Goal: Information Seeking & Learning: Compare options

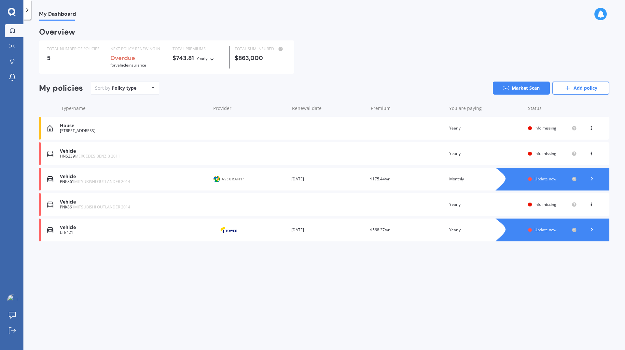
click at [207, 293] on div "My Dashboard Overview TOTAL NUMBER OF POLICIES 5 NEXT POLICY RENEWING IN Overdu…" at bounding box center [324, 186] width 602 height 330
click at [594, 179] on icon at bounding box center [592, 178] width 7 height 7
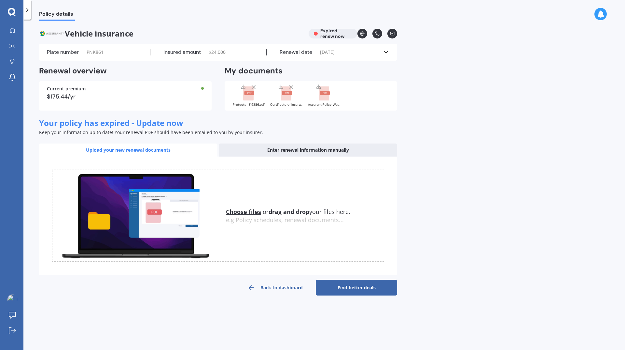
click at [385, 52] on icon at bounding box center [386, 52] width 7 height 7
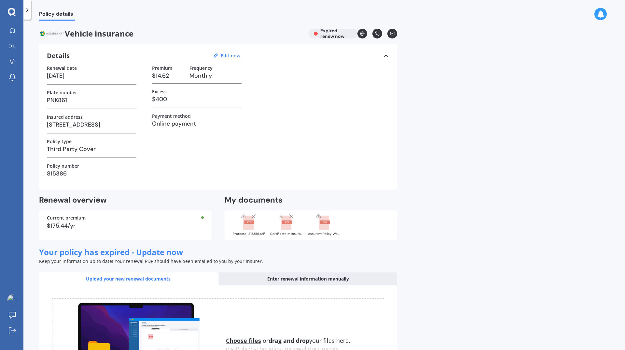
click at [244, 217] on icon at bounding box center [243, 215] width 5 height 5
click at [281, 217] on icon at bounding box center [281, 216] width 4 height 1
drag, startPoint x: 205, startPoint y: 102, endPoint x: 213, endPoint y: 105, distance: 7.8
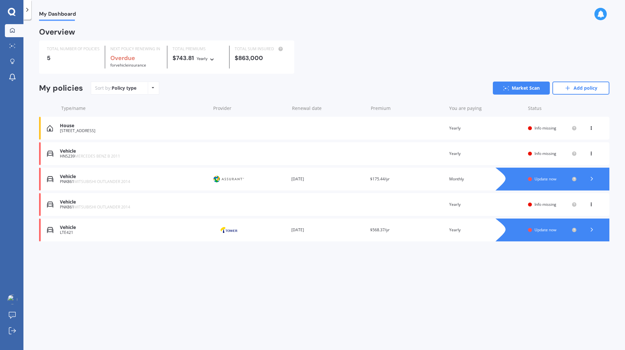
click at [272, 206] on div "Vehicle PNK861 MITSUBISHI OUTLANDER 2014 Renewal date Premium You are paying Ye…" at bounding box center [324, 204] width 571 height 23
click at [593, 179] on polyline at bounding box center [592, 178] width 2 height 3
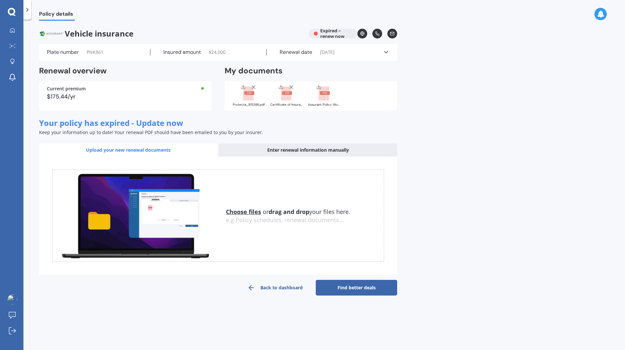
click at [355, 288] on link "Find better deals" at bounding box center [356, 287] width 81 height 16
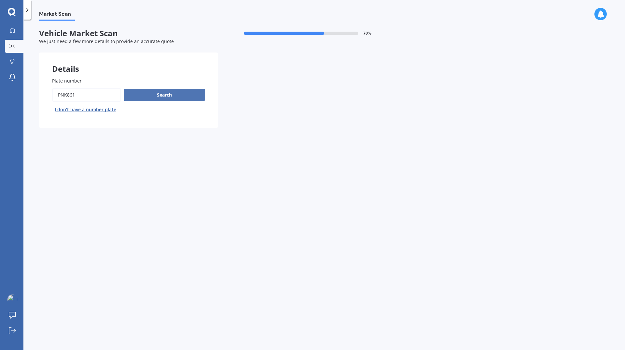
click at [164, 97] on button "Search" at bounding box center [164, 95] width 81 height 12
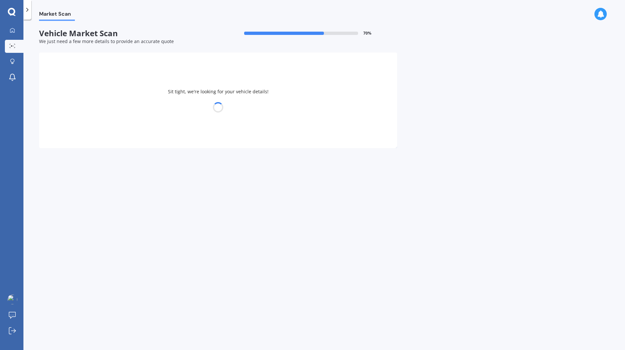
select select "MITSUBISHI"
select select "OUTLANDER"
select select "17"
select select "02"
select select "1989"
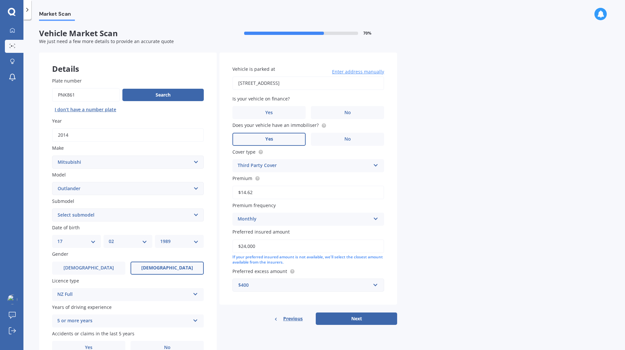
scroll to position [34, 0]
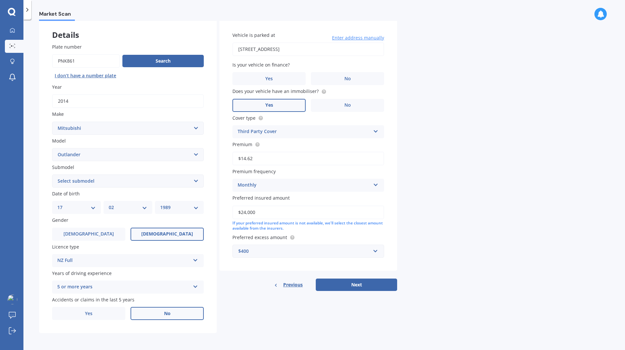
click at [163, 318] on label "No" at bounding box center [167, 313] width 73 height 13
click at [0, 0] on input "No" at bounding box center [0, 0] width 0 height 0
click at [108, 237] on label "[DEMOGRAPHIC_DATA]" at bounding box center [88, 233] width 73 height 13
click at [0, 0] on input "[DEMOGRAPHIC_DATA]" at bounding box center [0, 0] width 0 height 0
click at [87, 207] on select "DD 01 02 03 04 05 06 07 08 09 10 11 12 13 14 15 16 17 18 19 20 21 22 23 24 25 2…" at bounding box center [76, 207] width 38 height 7
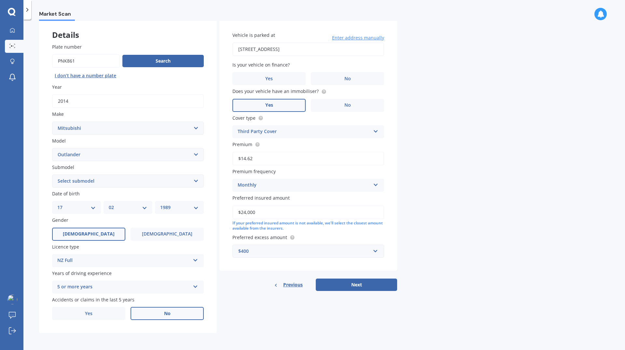
select select "01"
click at [57, 204] on select "DD 01 02 03 04 05 06 07 08 09 10 11 12 13 14 15 16 17 18 19 20 21 22 23 24 25 2…" at bounding box center [76, 207] width 38 height 7
click at [75, 206] on select "DD 01 02 03 04 05 06 07 08 09 10 11 12 13 14 15 16 17 18 19 20 21 22 23 24 25 2…" at bounding box center [76, 207] width 38 height 7
click at [57, 204] on select "DD 01 02 03 04 05 06 07 08 09 10 11 12 13 14 15 16 17 18 19 20 21 22 23 24 25 2…" at bounding box center [76, 207] width 38 height 7
click at [132, 210] on select "MM 01 02 03 04 05 06 07 08 09 10 11 12" at bounding box center [128, 207] width 38 height 7
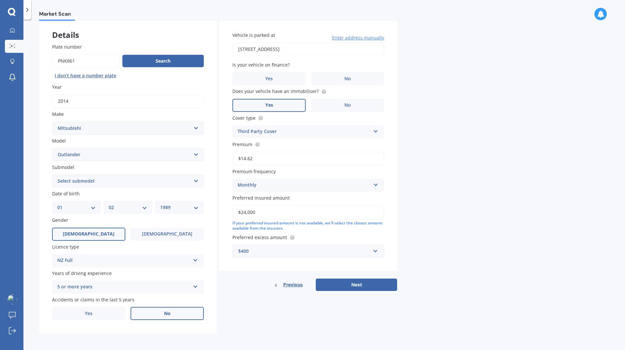
select select "01"
click at [109, 204] on select "MM 01 02 03 04 05 06 07 08 09 10 11 12" at bounding box center [128, 207] width 38 height 7
click at [63, 206] on select "DD 01 02 03 04 05 06 07 08 09 10 11 12 13 14 15 16 17 18 19 20 21 22 23 24 25 2…" at bounding box center [76, 207] width 38 height 7
select select "05"
click at [57, 204] on select "DD 01 02 03 04 05 06 07 08 09 10 11 12 13 14 15 16 17 18 19 20 21 22 23 24 25 2…" at bounding box center [76, 207] width 38 height 7
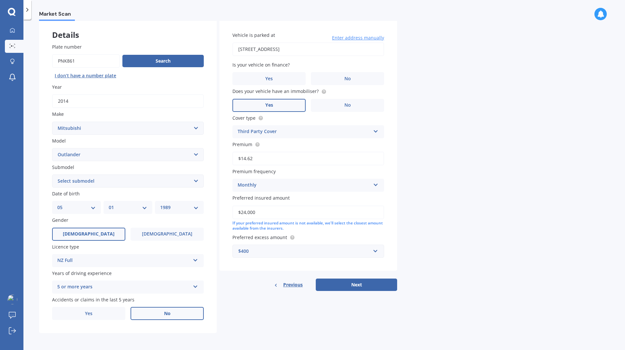
click at [170, 207] on select "YYYY 2025 2024 2023 2022 2021 2020 2019 2018 2017 2016 2015 2014 2013 2012 2011…" at bounding box center [179, 207] width 38 height 7
select select "1988"
click at [160, 204] on select "YYYY 2025 2024 2023 2022 2021 2020 2019 2018 2017 2016 2015 2014 2013 2012 2011…" at bounding box center [179, 207] width 38 height 7
click at [518, 113] on div "Market Scan Vehicle Market Scan 70 % We just need a few more details to provide…" at bounding box center [324, 186] width 602 height 330
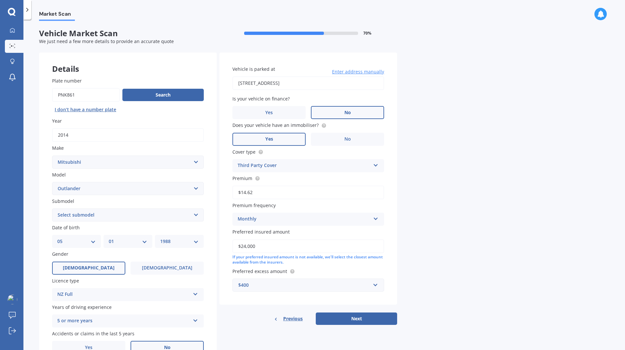
click at [363, 112] on label "No" at bounding box center [347, 112] width 73 height 13
click at [0, 0] on input "No" at bounding box center [0, 0] width 0 height 0
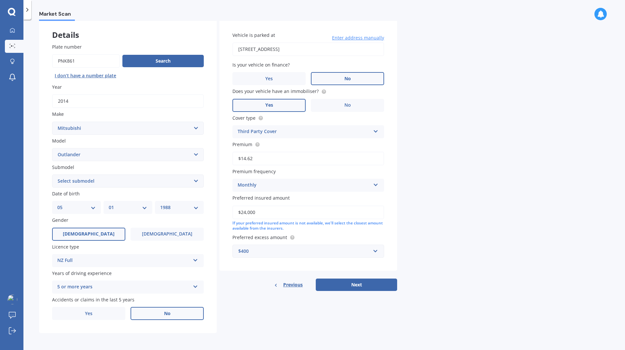
click at [346, 254] on div "$400" at bounding box center [304, 250] width 132 height 7
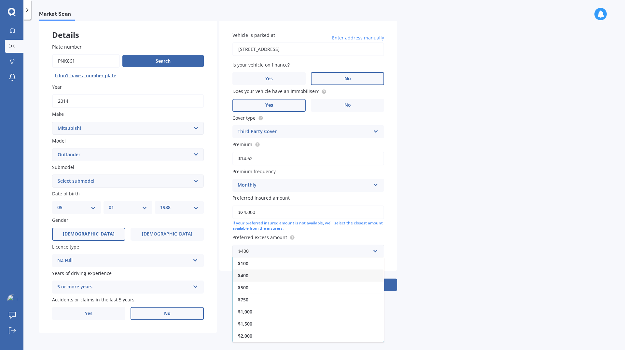
click at [477, 253] on div "Market Scan Vehicle Market Scan 70 % We just need a few more details to provide…" at bounding box center [324, 186] width 602 height 330
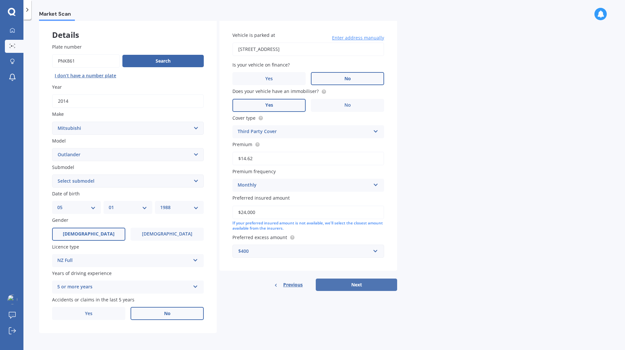
click at [376, 286] on button "Next" at bounding box center [356, 284] width 81 height 12
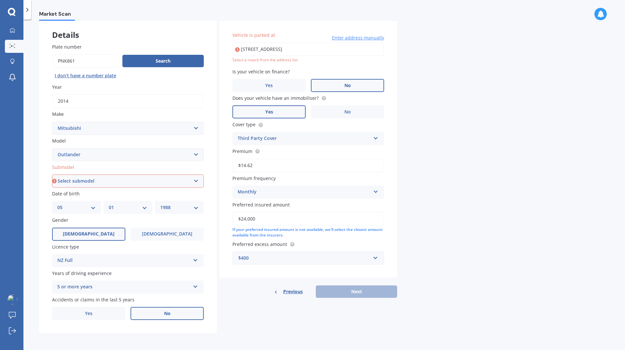
click at [376, 50] on input "[STREET_ADDRESS]" at bounding box center [309, 49] width 152 height 14
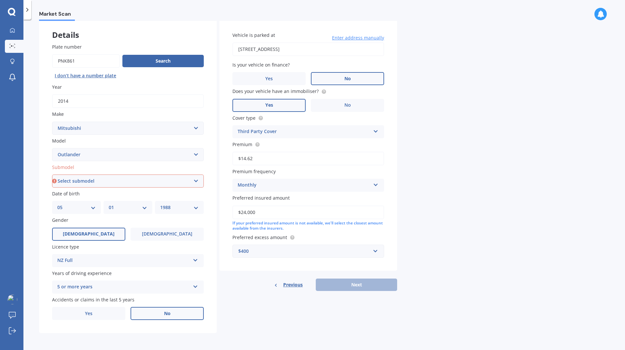
click at [280, 52] on input "[STREET_ADDRESS]" at bounding box center [309, 49] width 152 height 14
click at [449, 72] on div "Market Scan Vehicle Market Scan 70 % We just need a few more details to provide…" at bounding box center [324, 186] width 602 height 330
click at [358, 281] on div "Previous Next" at bounding box center [309, 284] width 178 height 12
click at [243, 50] on input "[STREET_ADDRESS]" at bounding box center [309, 49] width 152 height 14
click at [248, 49] on input "[STREET_ADDRESS]" at bounding box center [309, 49] width 152 height 14
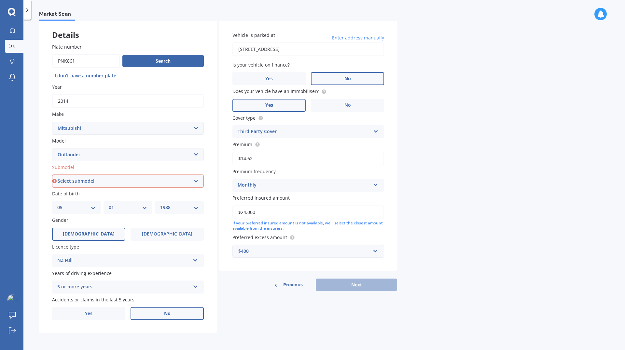
click at [254, 47] on input "[STREET_ADDRESS]" at bounding box center [309, 49] width 152 height 14
click at [358, 49] on input "[STREET_ADDRESS]" at bounding box center [309, 49] width 152 height 14
click at [249, 50] on input "[STREET_ADDRESS]" at bounding box center [309, 49] width 152 height 14
type input "[STREET_ADDRESS]"
click at [357, 283] on div "Previous Next" at bounding box center [309, 284] width 178 height 12
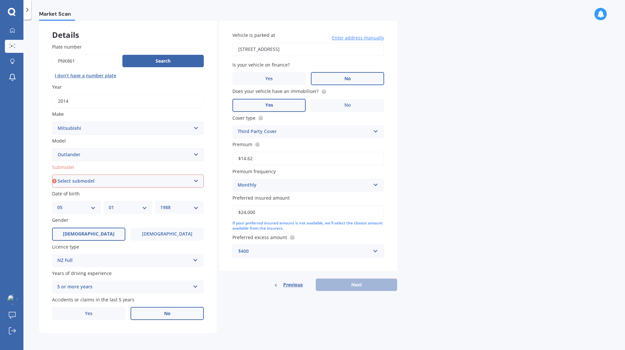
click at [166, 183] on select "Select submodel (All other) 2.4 Litre Station Wagon 3.0 Litre AWD 3.0 VRX Auto …" at bounding box center [128, 180] width 152 height 13
select select "PHEV PETROL/HYBRID"
click at [52, 174] on select "Select submodel (All other) 2.4 Litre Station Wagon 3.0 Litre AWD 3.0 VRX Auto …" at bounding box center [128, 180] width 152 height 13
click at [358, 283] on button "Next" at bounding box center [356, 284] width 81 height 12
select select "05"
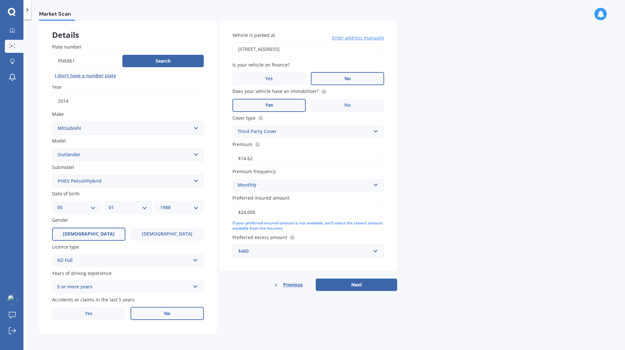
select select "01"
select select "1988"
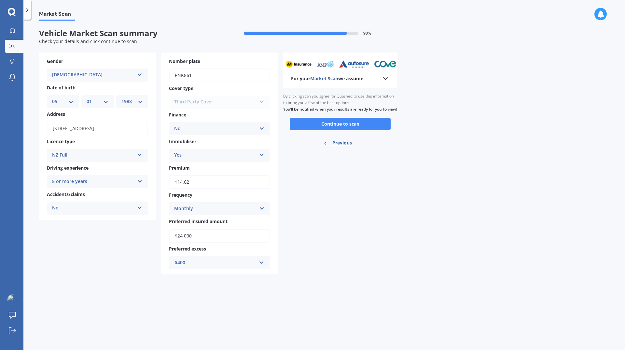
scroll to position [0, 0]
click at [325, 130] on button "Continue to scan" at bounding box center [340, 124] width 101 height 12
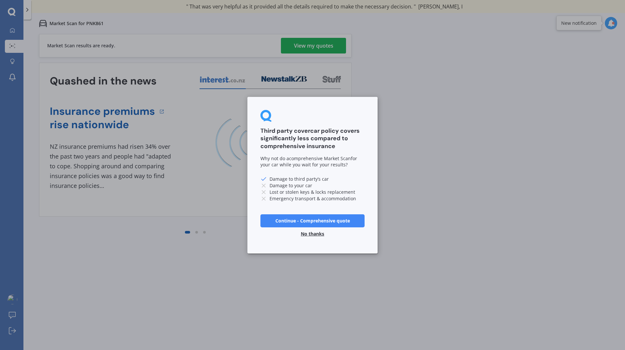
click at [344, 222] on button "Continue - Comprehensive quote" at bounding box center [313, 220] width 104 height 13
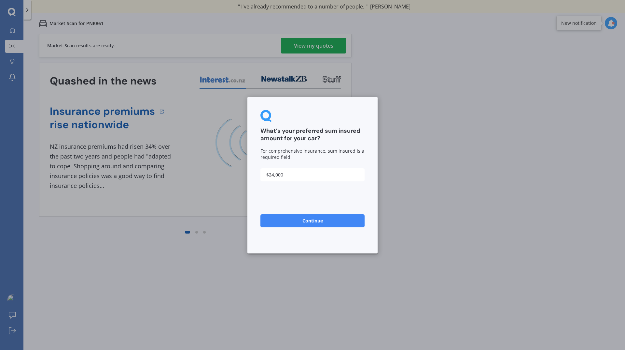
click at [274, 176] on input "$24,000" at bounding box center [313, 174] width 104 height 13
click at [271, 173] on input "$24,000" at bounding box center [313, 174] width 104 height 13
drag, startPoint x: 270, startPoint y: 176, endPoint x: 273, endPoint y: 176, distance: 3.6
click at [273, 176] on input "$24,000" at bounding box center [313, 174] width 104 height 13
type input "$19,000"
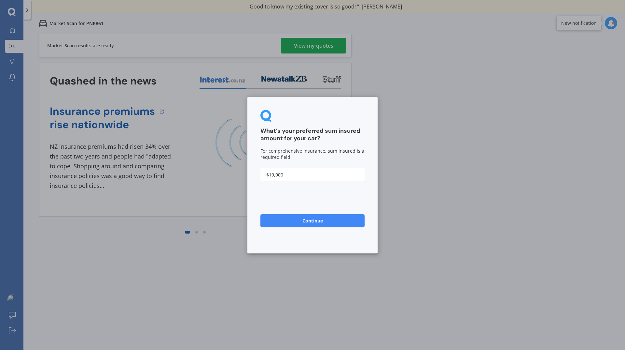
click at [332, 222] on button "Continue" at bounding box center [313, 220] width 104 height 13
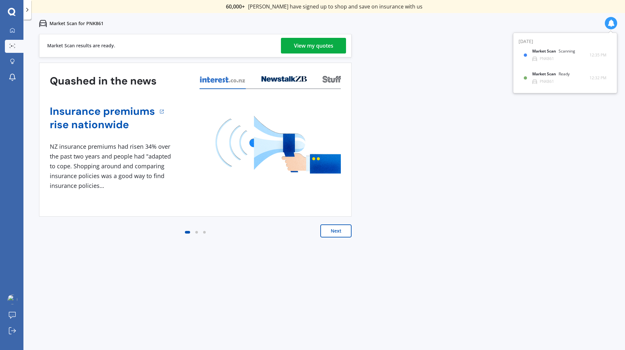
click at [334, 228] on button "Next" at bounding box center [336, 230] width 31 height 13
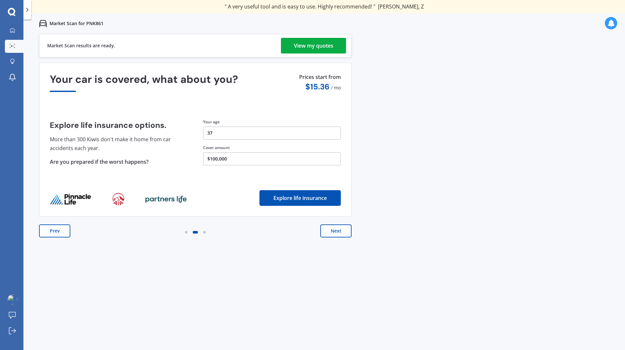
click at [337, 231] on button "Next" at bounding box center [336, 230] width 31 height 13
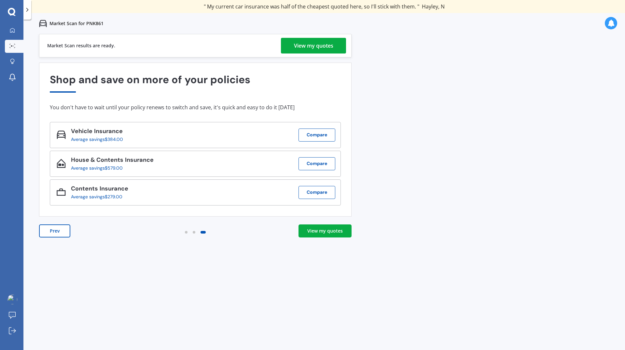
click at [314, 229] on div "View my quotes" at bounding box center [325, 230] width 36 height 7
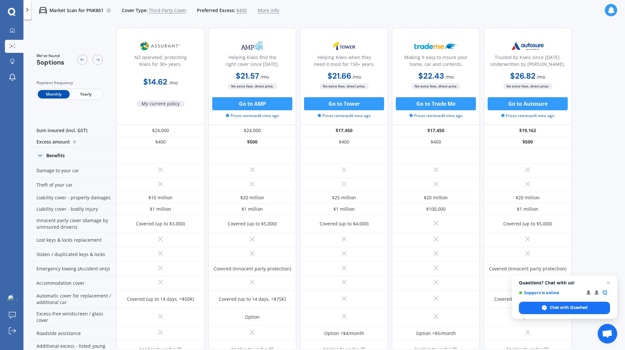
click at [598, 195] on div "We've found 5 options Payment frequency Monthly Yearly NZ operated; protecting …" at bounding box center [327, 185] width 597 height 326
click at [608, 7] on icon at bounding box center [611, 10] width 7 height 7
click at [570, 47] on div "Market Scan Ready PNK861" at bounding box center [561, 42] width 56 height 12
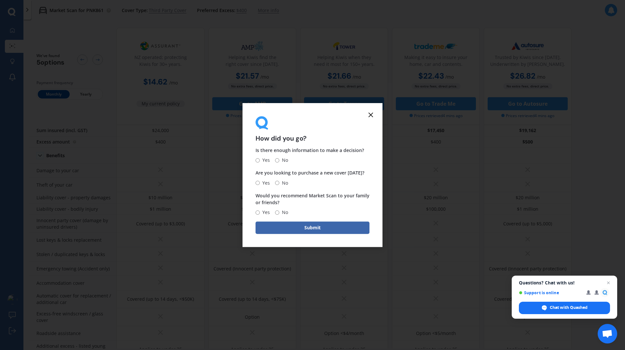
click at [373, 117] on icon at bounding box center [371, 115] width 8 height 8
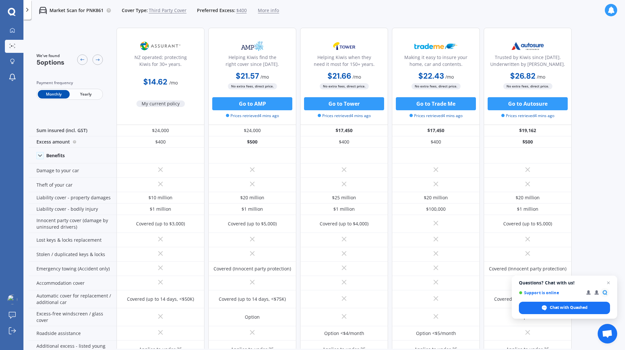
click at [607, 14] on div at bounding box center [611, 10] width 12 height 12
click at [565, 45] on div "Market Scan Ready PNK861" at bounding box center [561, 42] width 56 height 12
click at [613, 9] on icon at bounding box center [611, 10] width 7 height 7
click at [593, 45] on span "12:36 PM" at bounding box center [597, 42] width 17 height 7
click at [613, 12] on icon at bounding box center [611, 10] width 7 height 7
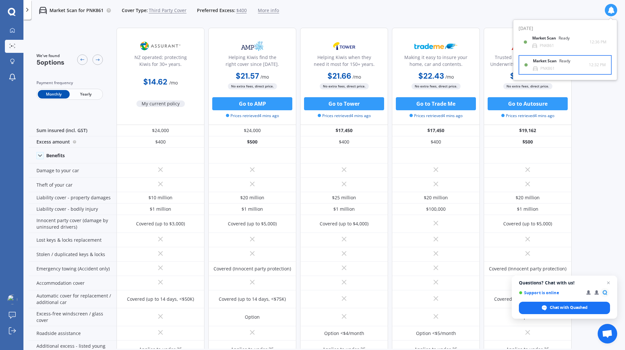
click at [564, 69] on div "Market Scan Ready PNK861" at bounding box center [561, 65] width 56 height 12
click at [610, 8] on icon at bounding box center [611, 10] width 7 height 7
click at [574, 44] on div "Market Scan Ready PNK861" at bounding box center [561, 42] width 56 height 12
click at [31, 13] on div at bounding box center [27, 10] width 8 height 20
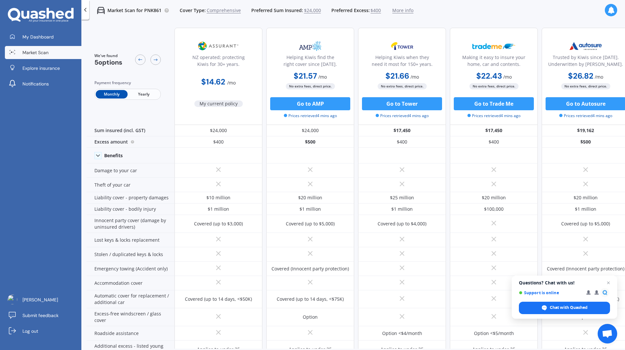
click at [50, 48] on link "Market Scan" at bounding box center [43, 52] width 77 height 13
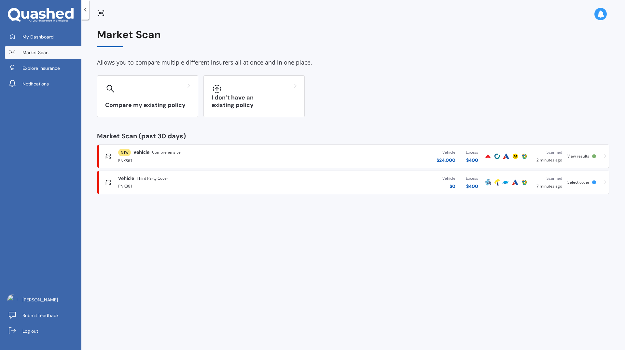
click at [599, 158] on div "NEW Vehicle Comprehensive PNK861 Vehicle $ 24,000 Excess $ 400 Scanned 2 minute…" at bounding box center [353, 156] width 507 height 20
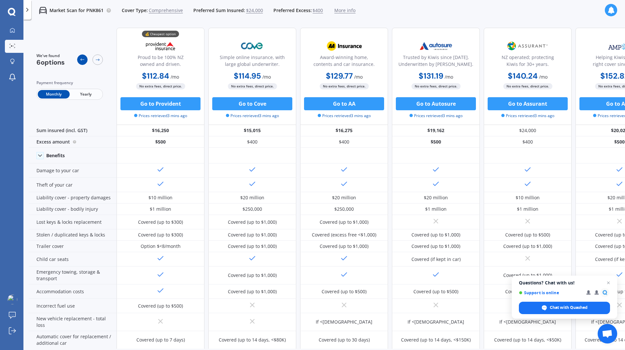
click at [82, 58] on icon at bounding box center [82, 59] width 5 height 5
click at [100, 62] on icon at bounding box center [97, 59] width 5 height 5
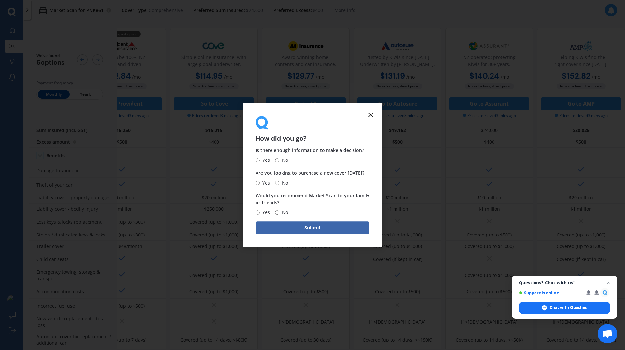
click at [373, 116] on icon at bounding box center [371, 115] width 8 height 8
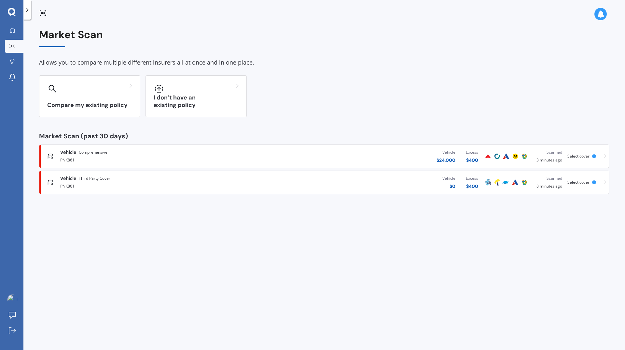
click at [279, 186] on div "Vehicle $ 0 Excess $ 400" at bounding box center [374, 182] width 218 height 20
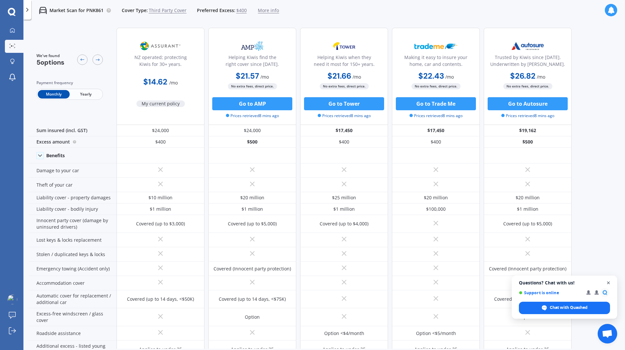
click at [610, 284] on span "Open chat" at bounding box center [609, 283] width 8 height 8
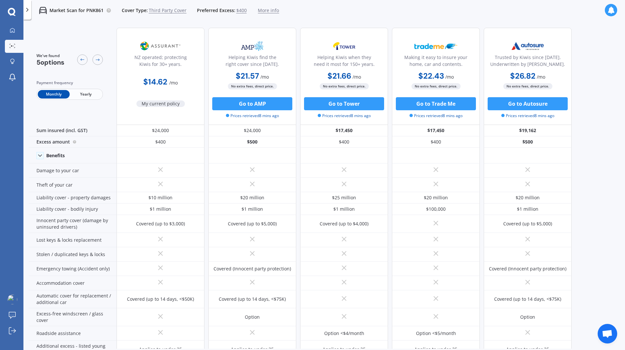
click at [272, 9] on span "More info" at bounding box center [268, 10] width 21 height 7
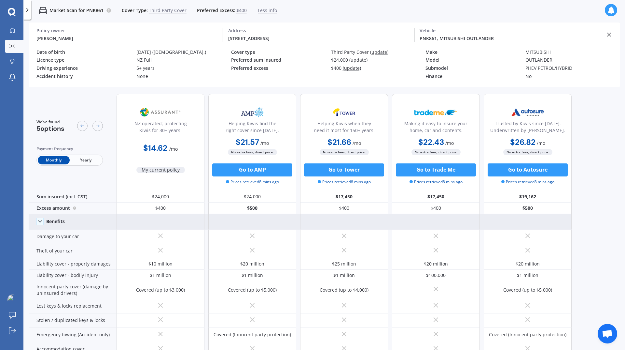
click at [42, 221] on icon at bounding box center [40, 221] width 7 height 7
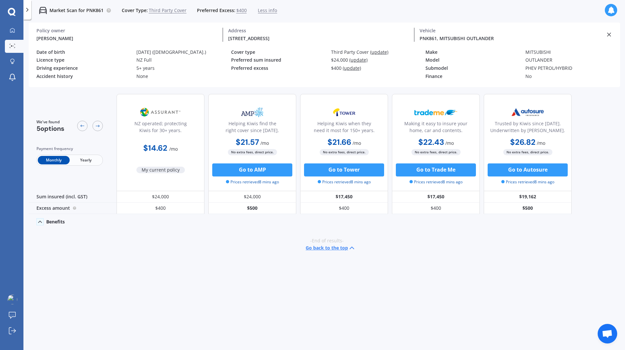
click at [42, 221] on icon at bounding box center [40, 221] width 7 height 7
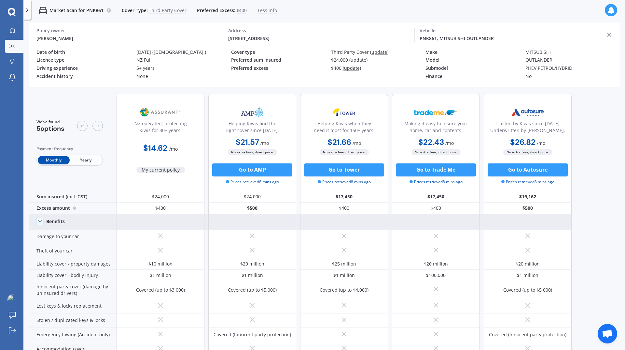
click at [609, 213] on div "We've found 5 options Payment frequency Monthly Yearly NZ operated; protecting …" at bounding box center [327, 230] width 597 height 282
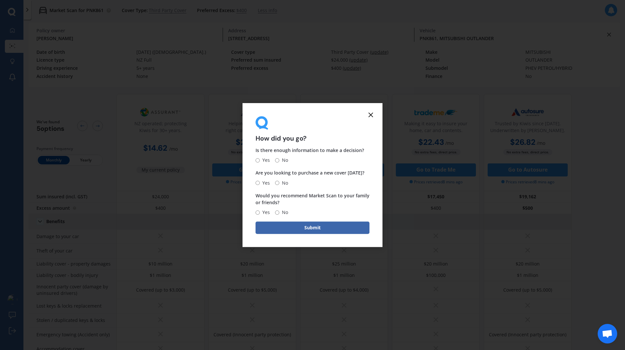
click at [375, 116] on form "How did you go? Is there enough information to make a decision? Yes No Are you …" at bounding box center [313, 175] width 140 height 144
click at [373, 115] on icon at bounding box center [371, 115] width 8 height 8
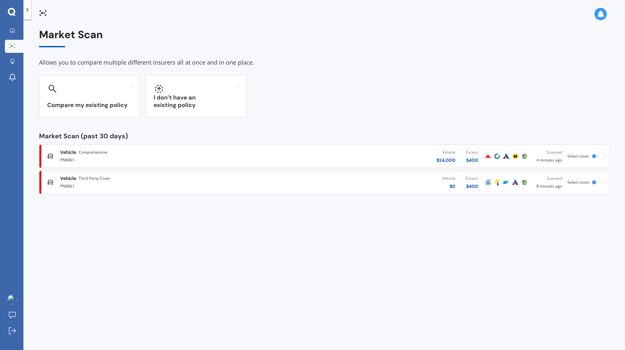
click at [604, 157] on div "Vehicle Comprehensive PNK861 Vehicle $ 24,000 Excess $ 400 Scanned 4 minutes ag…" at bounding box center [324, 156] width 565 height 20
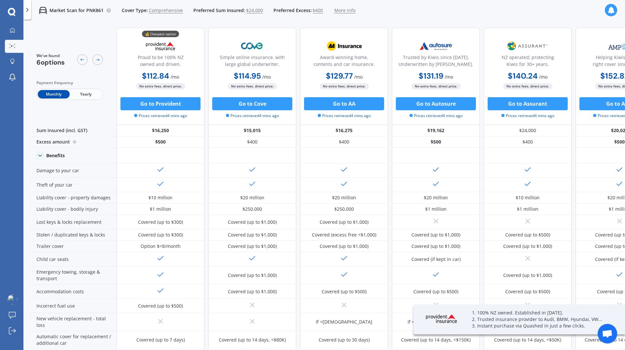
click at [29, 9] on icon at bounding box center [27, 10] width 7 height 7
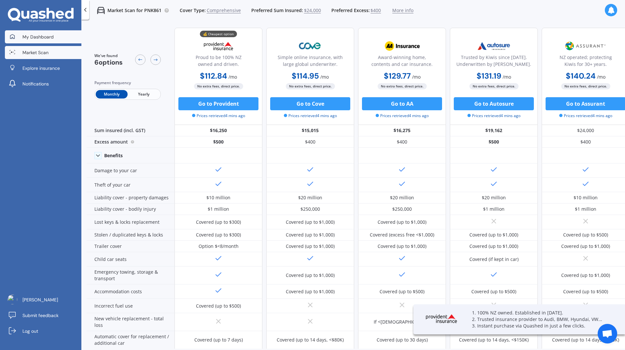
click at [44, 35] on span "My Dashboard" at bounding box center [37, 37] width 31 height 7
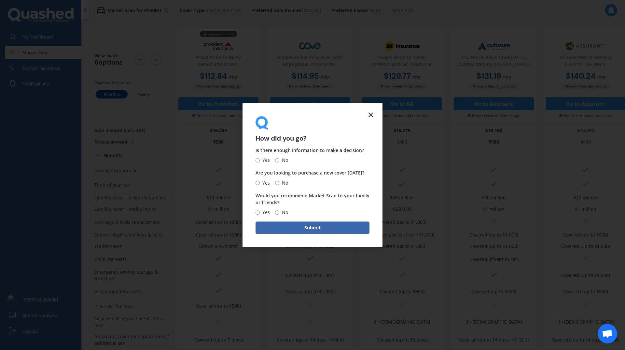
click at [276, 157] on label "No" at bounding box center [281, 160] width 13 height 8
click at [276, 158] on input "No" at bounding box center [277, 160] width 4 height 4
radio input "true"
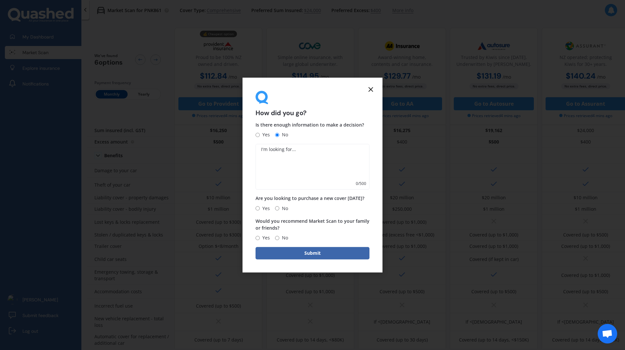
click at [264, 207] on span "Yes" at bounding box center [265, 208] width 10 height 8
click at [260, 207] on input "Yes" at bounding box center [258, 208] width 4 height 4
radio input "true"
click at [259, 239] on input "Yes" at bounding box center [258, 238] width 4 height 4
radio input "true"
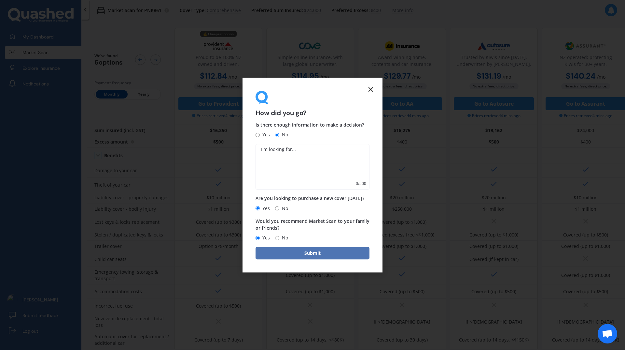
click at [276, 250] on button "Submit" at bounding box center [313, 253] width 114 height 12
click at [258, 135] on input "Yes" at bounding box center [258, 135] width 4 height 4
radio input "true"
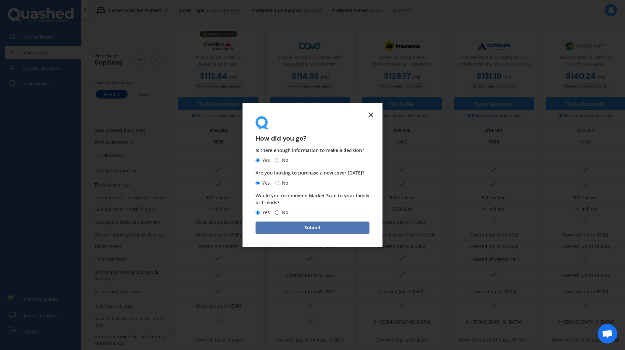
click at [318, 223] on button "Submit" at bounding box center [313, 227] width 114 height 12
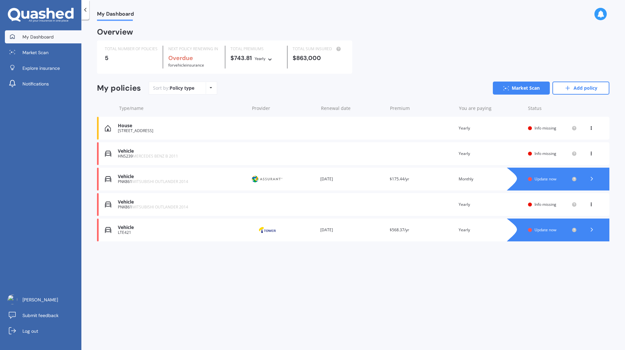
click at [124, 176] on div "Vehicle" at bounding box center [182, 177] width 128 height 6
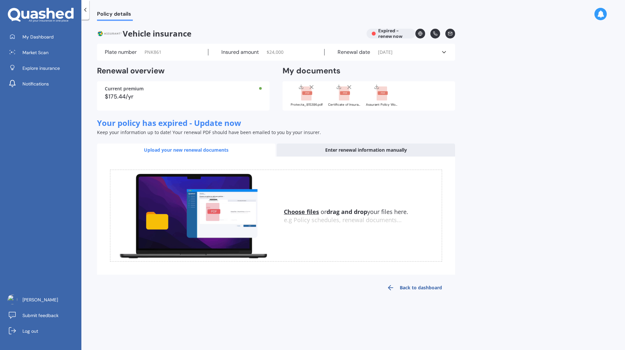
click at [444, 51] on icon at bounding box center [444, 52] width 7 height 7
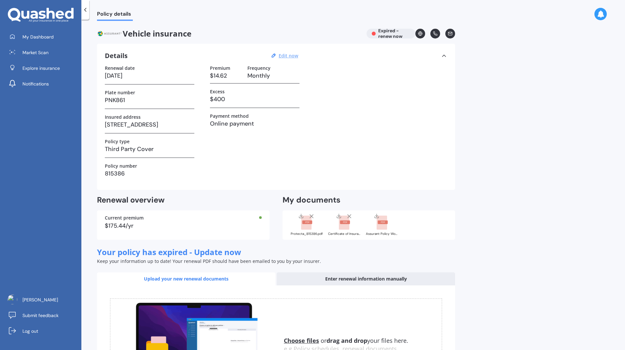
click at [284, 58] on u "Edit now" at bounding box center [289, 55] width 20 height 6
select select "22"
select select "11"
select select "2024"
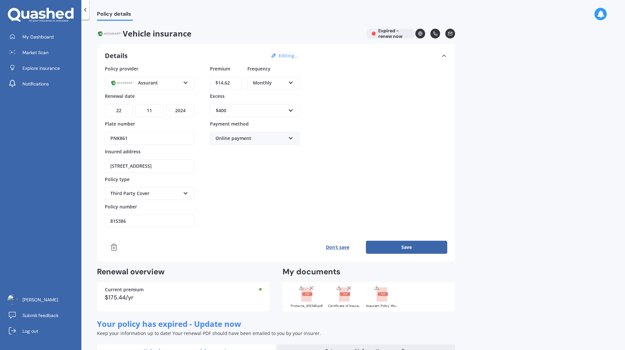
click at [181, 82] on div "Assurant AA AMI AMP ANZ ASB Aioi Nissay Dowa Ando Assurant Autosure BNZ Co-Oper…" at bounding box center [150, 82] width 90 height 13
click at [367, 116] on div "Policy provider Assurant AA AMI AMP ANZ ASB [PERSON_NAME] Ando Assurant Autosur…" at bounding box center [276, 146] width 343 height 163
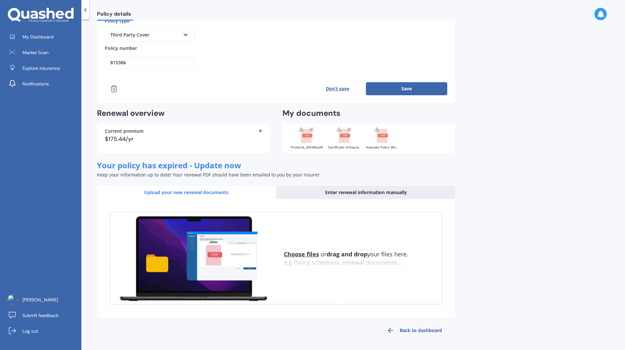
scroll to position [0, 0]
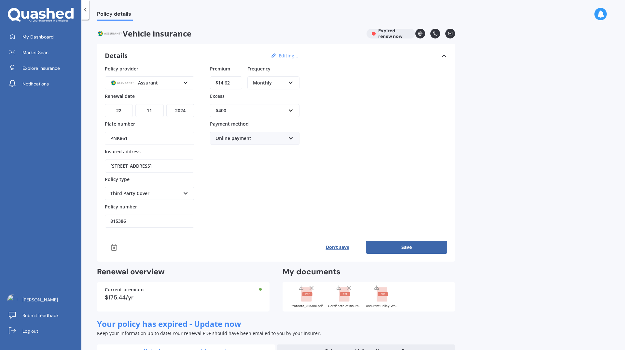
click at [444, 57] on icon at bounding box center [444, 55] width 7 height 7
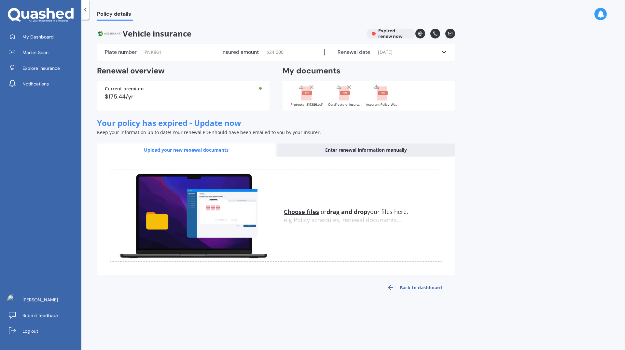
click at [207, 123] on span "Your policy has expired - Update now" at bounding box center [169, 122] width 144 height 11
drag, startPoint x: 192, startPoint y: 151, endPoint x: 310, endPoint y: 146, distance: 117.7
click at [310, 146] on div "Upload your new renewal documents Enter renewal information manually" at bounding box center [276, 149] width 358 height 13
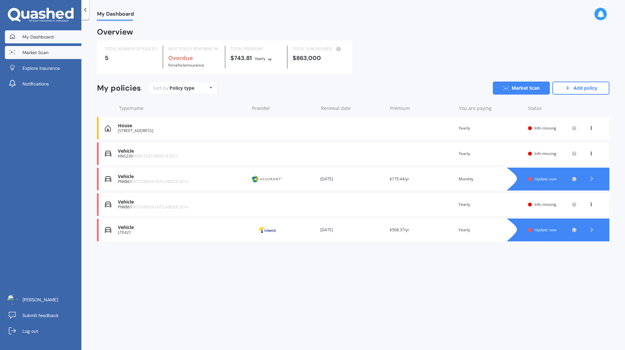
click at [30, 52] on span "Market Scan" at bounding box center [35, 52] width 26 height 7
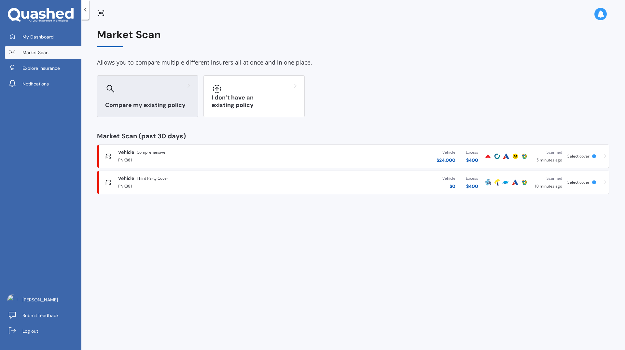
click at [145, 86] on div at bounding box center [147, 88] width 85 height 10
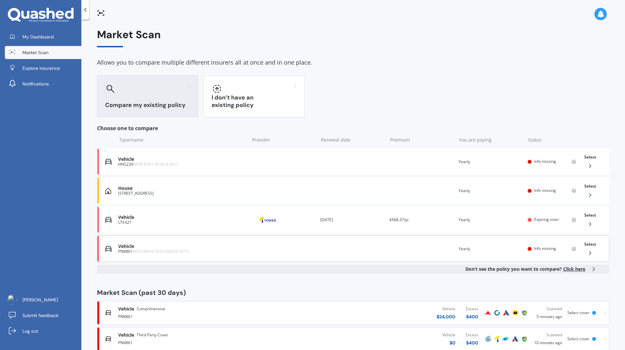
scroll to position [15, 0]
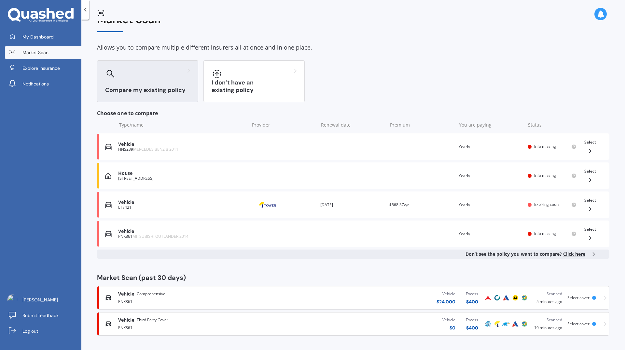
click at [600, 294] on div "Vehicle Comprehensive PNK861 Vehicle $ 24,000 Excess $ 400 Scanned 5 minutes ag…" at bounding box center [353, 298] width 507 height 20
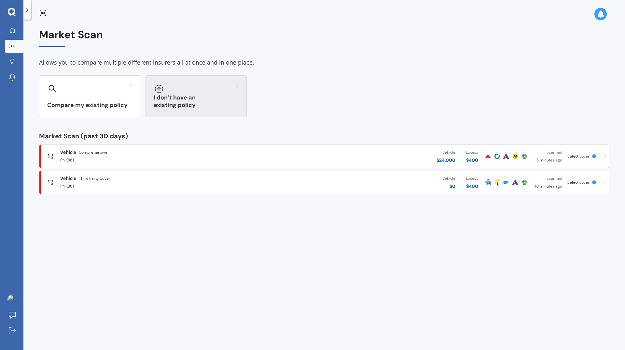
click at [190, 100] on div "I don’t have an existing policy" at bounding box center [196, 96] width 101 height 42
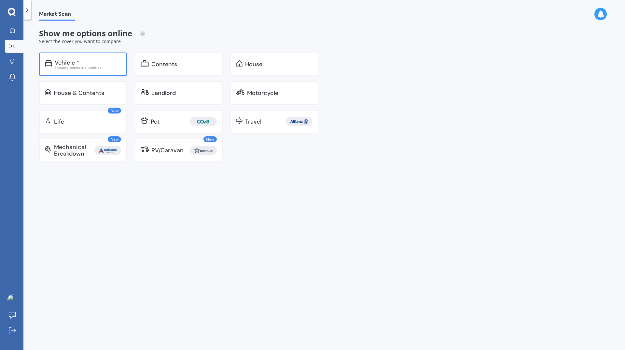
click at [96, 64] on div "Vehicle *" at bounding box center [88, 62] width 66 height 7
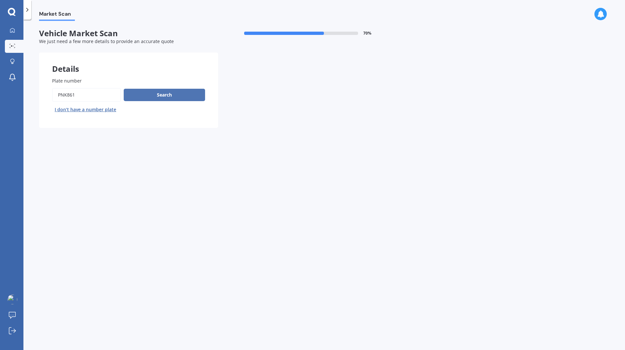
click at [179, 98] on button "Search" at bounding box center [164, 95] width 81 height 12
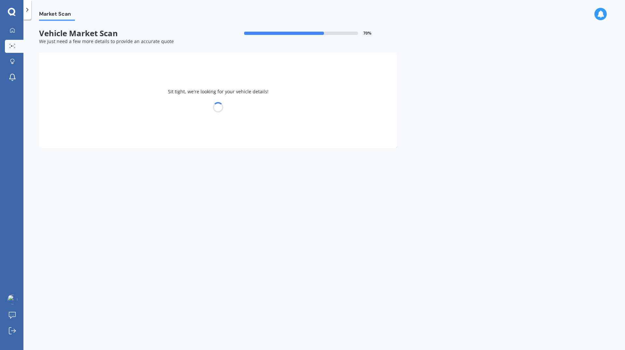
select select "MITSUBISHI"
select select "OUTLANDER"
select select "05"
select select "01"
select select "1988"
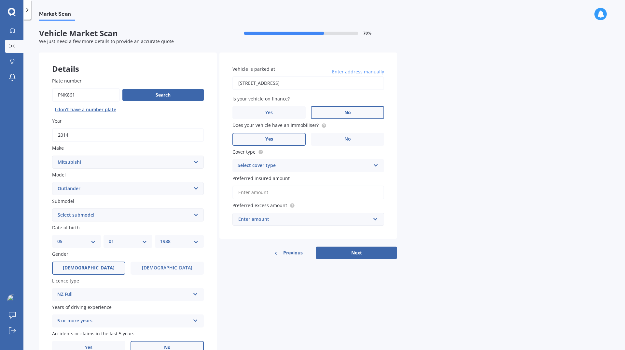
click at [160, 213] on select "Select submodel (All other) 2.4 Litre Station Wagon 3.0 Litre AWD 3.0 VRX Auto …" at bounding box center [128, 214] width 152 height 13
select select "HYBRID"
click at [52, 208] on select "Select submodel (All other) 2.4 Litre Station Wagon 3.0 Litre AWD 3.0 VRX Auto …" at bounding box center [128, 214] width 152 height 13
click at [357, 82] on input "[STREET_ADDRESS]" at bounding box center [309, 83] width 152 height 14
drag, startPoint x: 357, startPoint y: 82, endPoint x: 107, endPoint y: 81, distance: 250.5
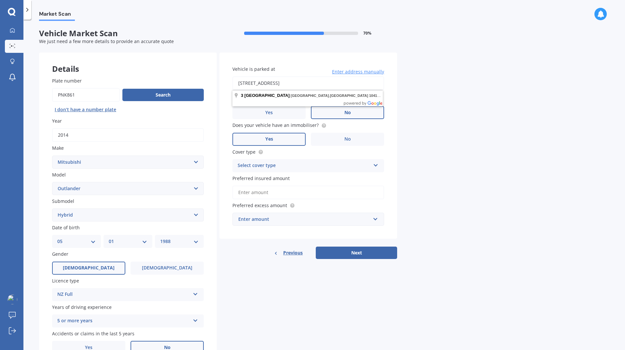
click at [107, 81] on div "Details Plate number Search I don’t have a number plate Year [DATE] Make Select…" at bounding box center [218, 209] width 358 height 314
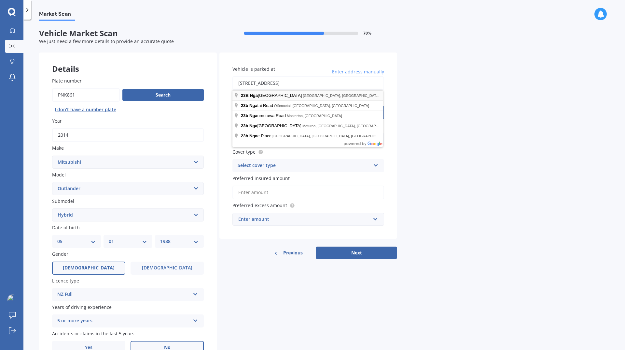
type input "[STREET_ADDRESS]"
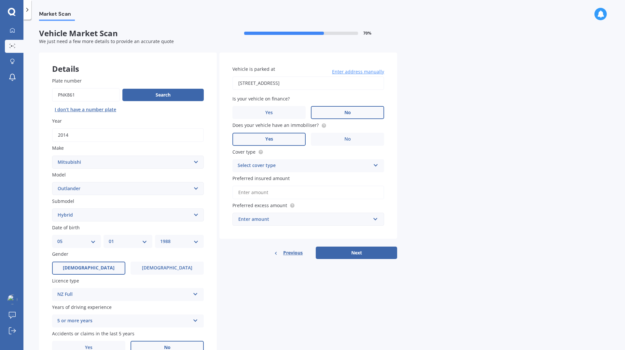
click at [322, 169] on div "Select cover type" at bounding box center [304, 166] width 133 height 8
click at [315, 191] on div "Third Party, Fire & Theft" at bounding box center [308, 190] width 151 height 12
click at [499, 190] on div "Market Scan Vehicle Market Scan 70 % We just need a few more details to provide…" at bounding box center [324, 186] width 602 height 330
click at [329, 193] on input "Preferred insured amount" at bounding box center [309, 192] width 152 height 14
type input "$19,000"
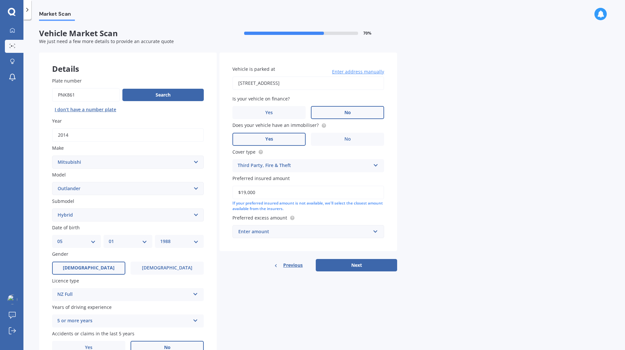
click at [290, 231] on div "Enter amount" at bounding box center [304, 231] width 132 height 7
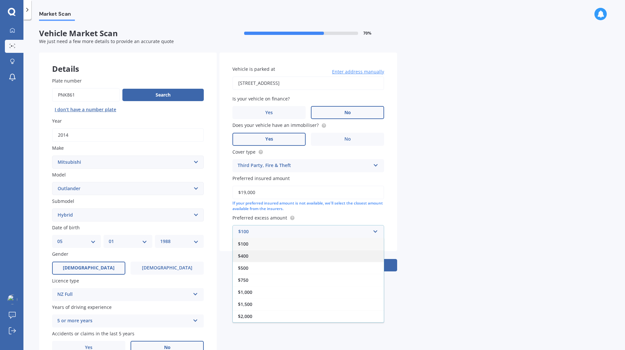
click at [282, 257] on div "$400" at bounding box center [308, 256] width 151 height 12
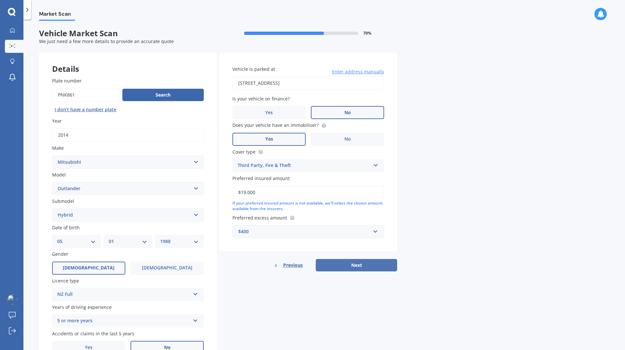
click at [350, 265] on button "Next" at bounding box center [356, 265] width 81 height 12
select select "05"
select select "01"
select select "1988"
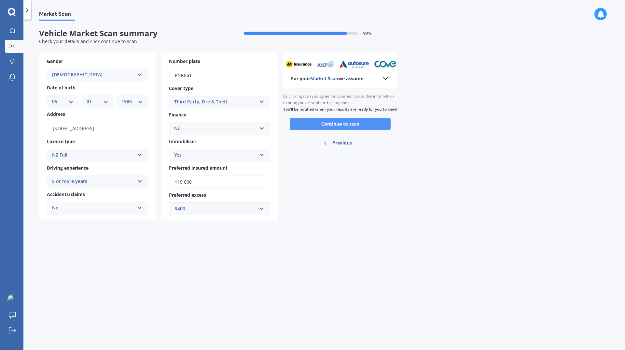
click at [340, 130] on button "Continue to scan" at bounding box center [340, 124] width 101 height 12
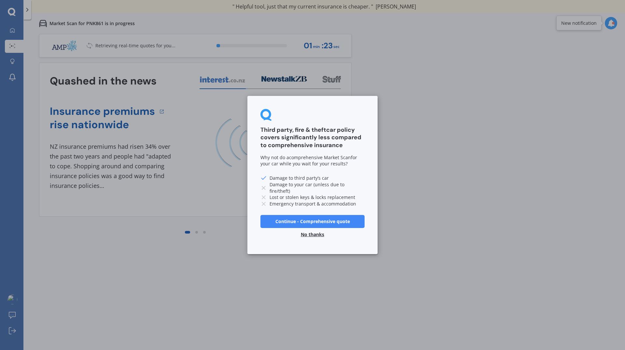
click at [313, 235] on button "No thanks" at bounding box center [312, 234] width 31 height 13
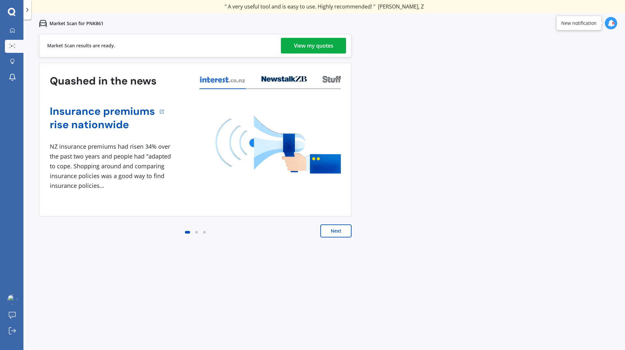
click at [610, 22] on icon at bounding box center [611, 23] width 7 height 7
click at [571, 50] on div "Ready" at bounding box center [565, 51] width 11 height 5
